Goal: Transaction & Acquisition: Purchase product/service

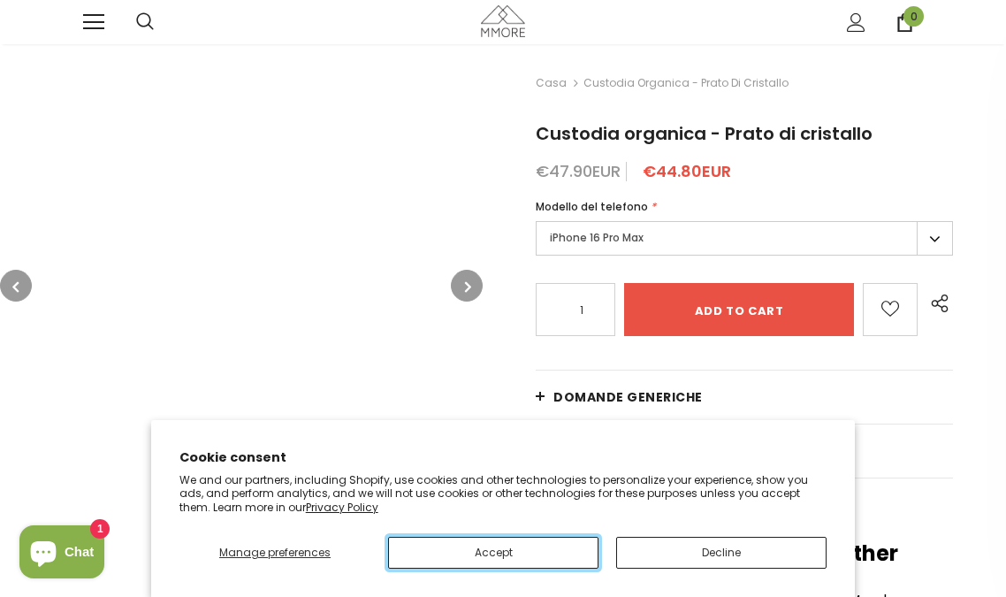
click at [493, 552] on button "Accept" at bounding box center [493, 553] width 210 height 32
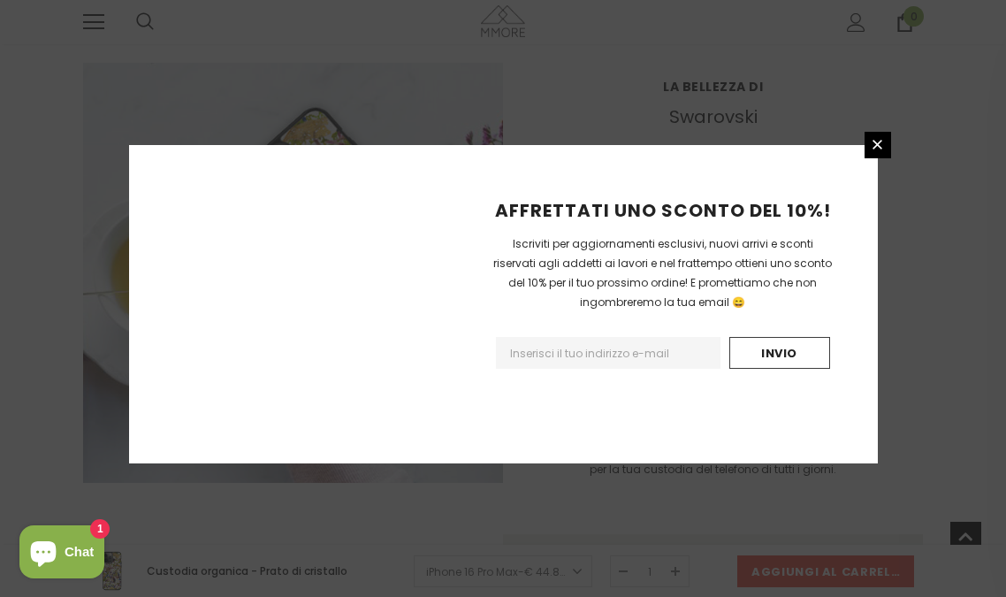
scroll to position [2387, 0]
